Goal: Information Seeking & Learning: Learn about a topic

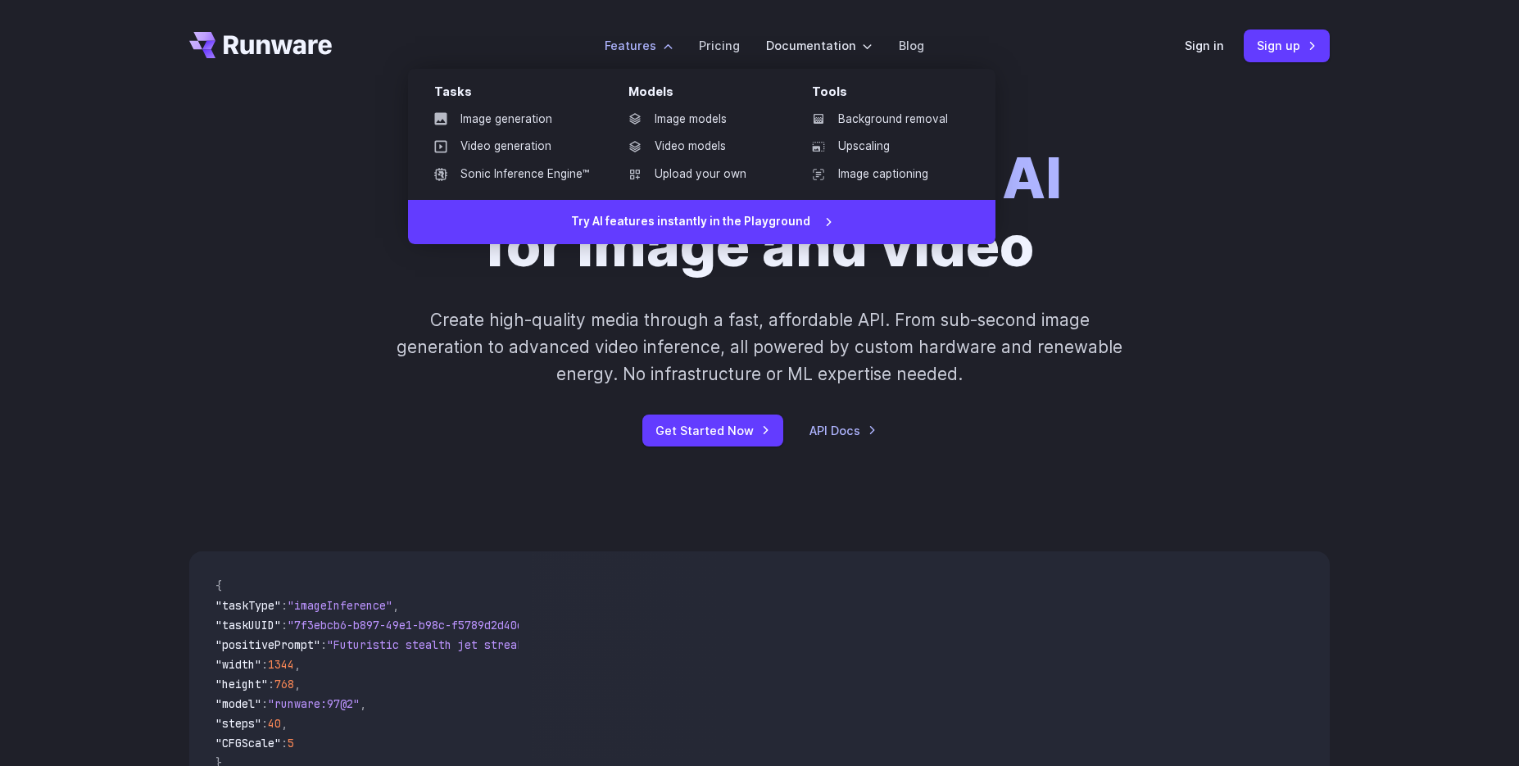
click at [736, 135] on ul "Image models Video models Upload your own" at bounding box center [700, 146] width 170 height 79
click at [728, 125] on link "Image models" at bounding box center [700, 119] width 170 height 25
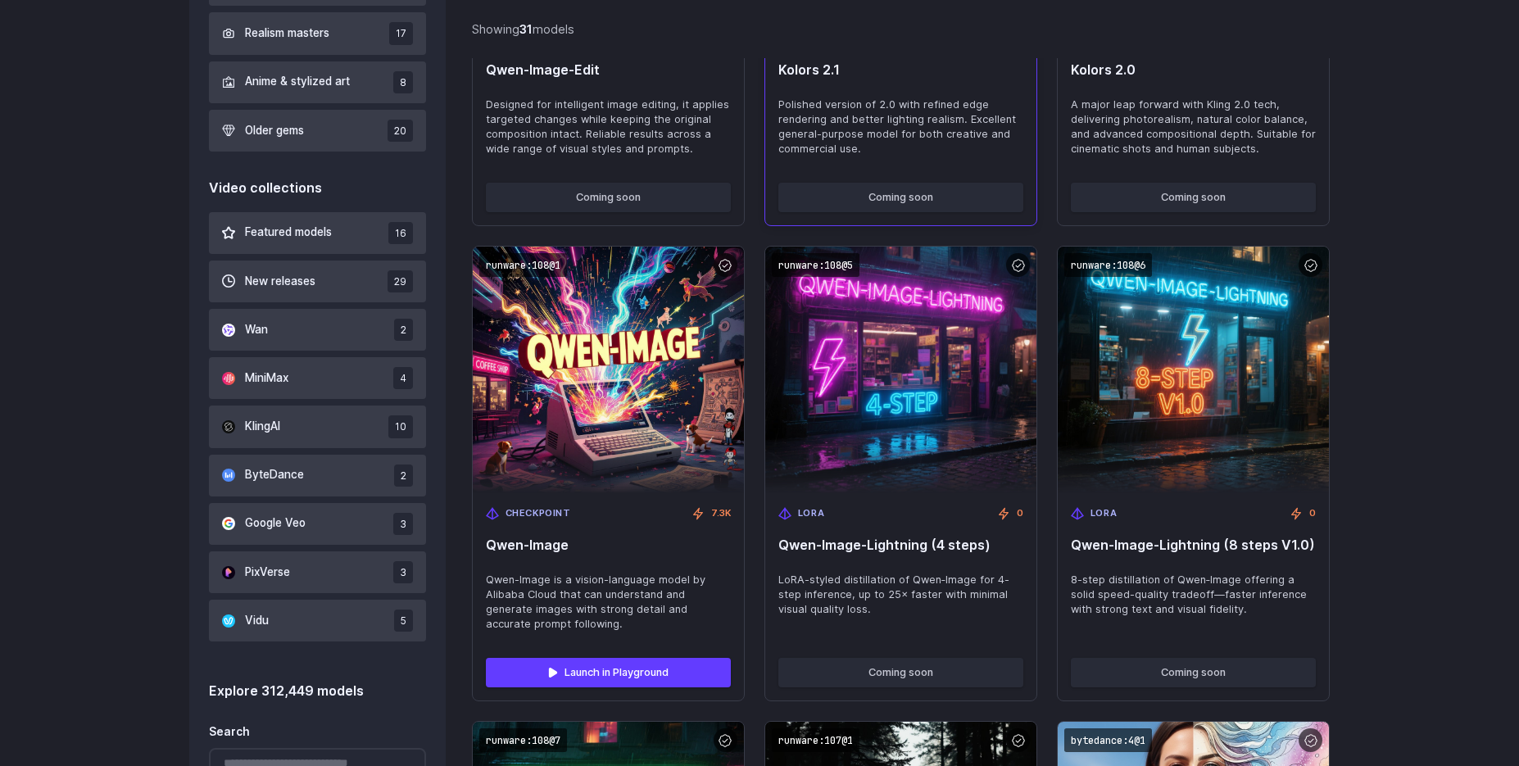
scroll to position [565, 0]
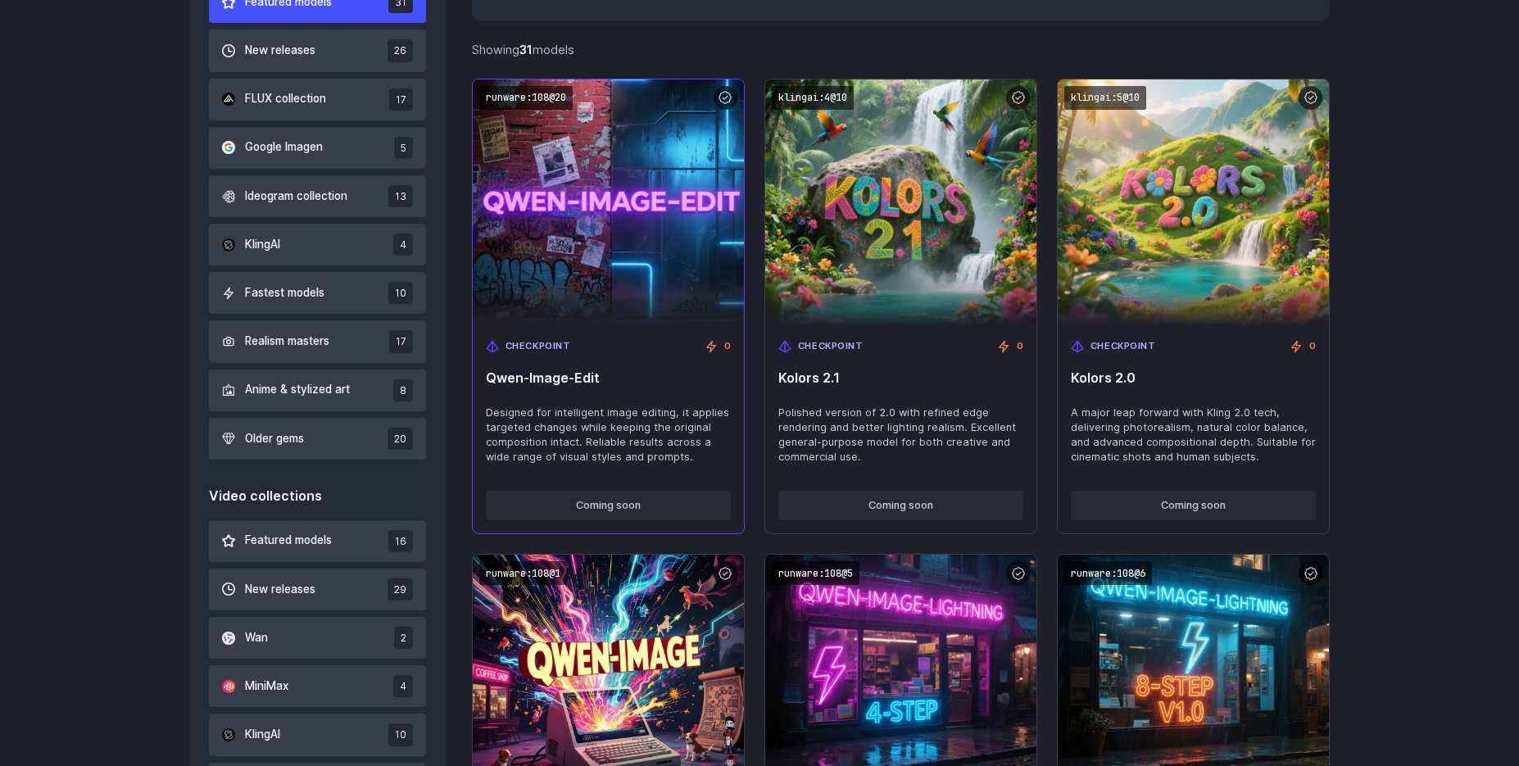
drag, startPoint x: 623, startPoint y: 377, endPoint x: 479, endPoint y: 381, distance: 143.5
click at [486, 381] on span "Qwen‑Image‑Edit" at bounding box center [608, 378] width 245 height 16
copy span "Qwen‑Image‑Edit"
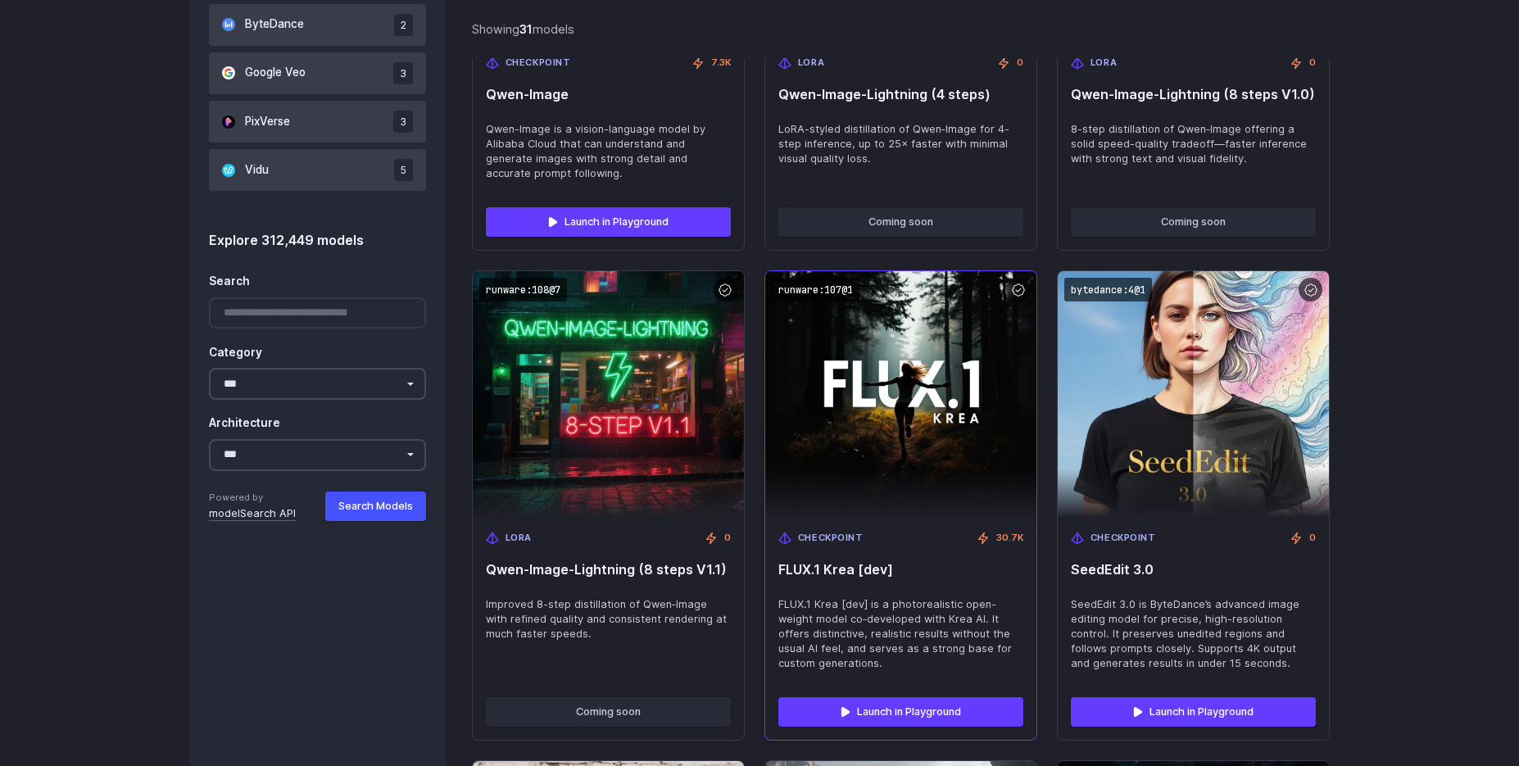
scroll to position [1357, 0]
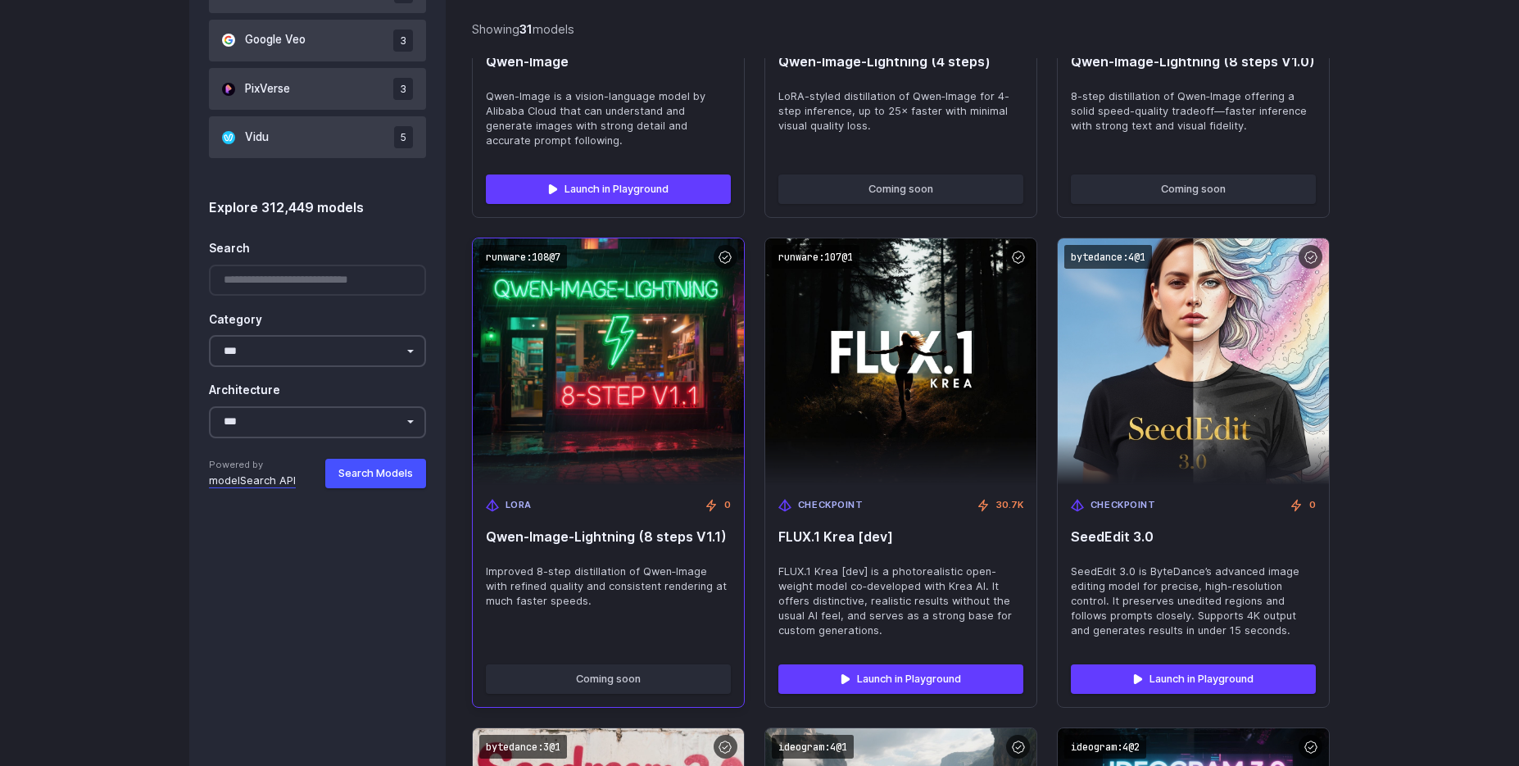
drag, startPoint x: 483, startPoint y: 537, endPoint x: 733, endPoint y: 542, distance: 249.2
click at [733, 542] on div "[PERSON_NAME] 0 [PERSON_NAME]‑Image-Lightning (8 steps V1.1) Improved 8-step di…" at bounding box center [608, 568] width 271 height 166
copy span "Qwen‑Image-Lightning (8 steps V1.1)"
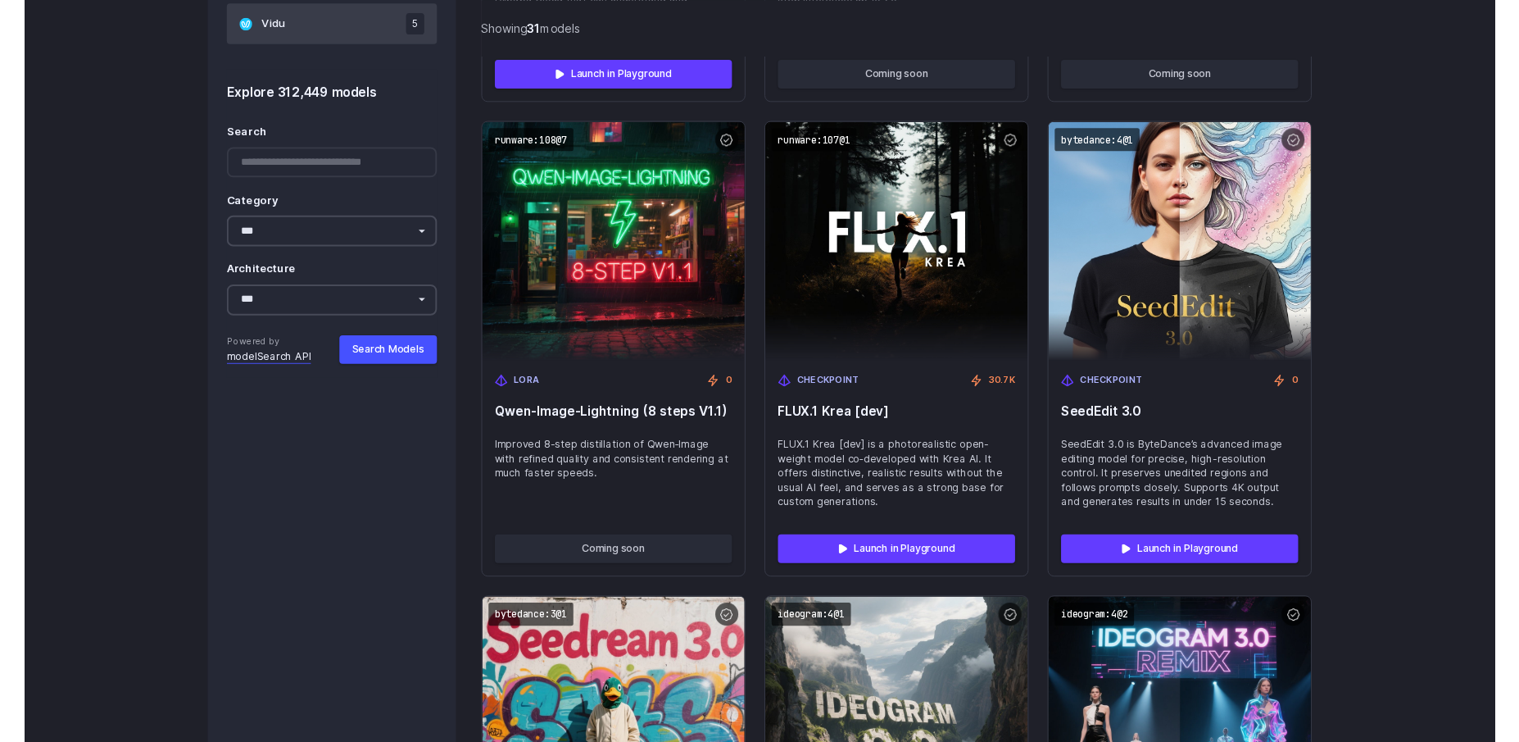
scroll to position [1923, 0]
